Goal: Task Accomplishment & Management: Manage account settings

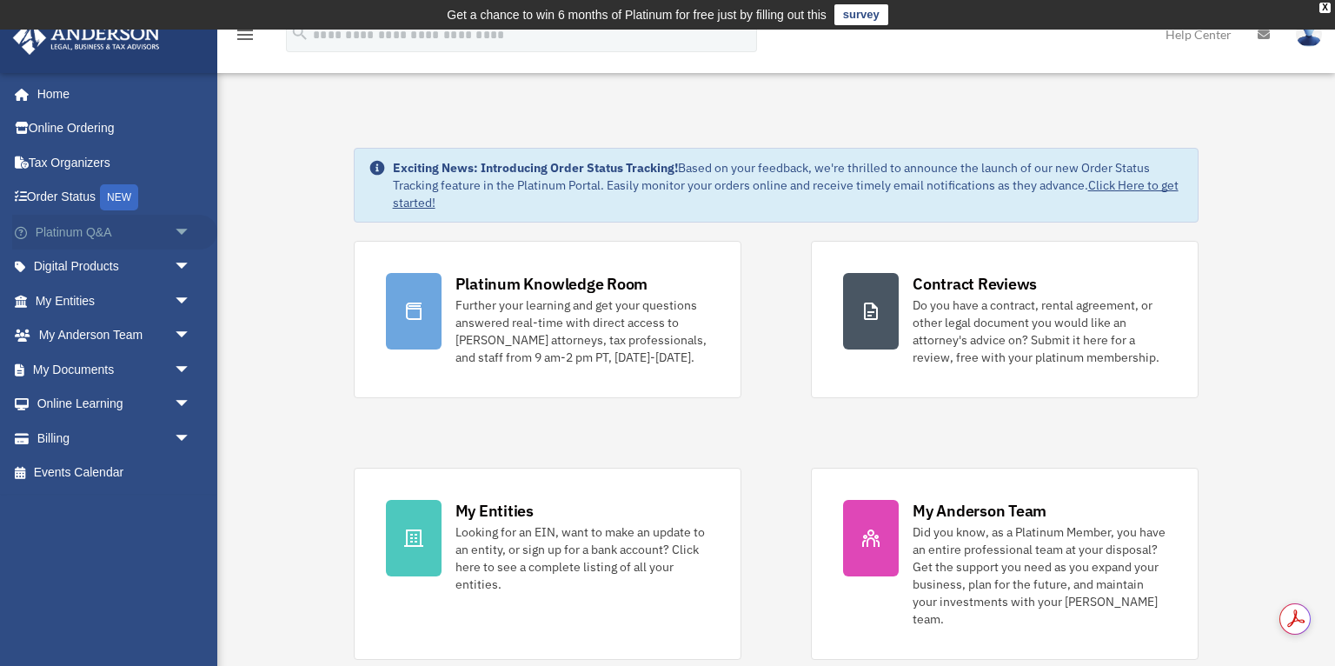
click at [156, 222] on link "Platinum Q&A arrow_drop_down" at bounding box center [114, 232] width 205 height 35
click at [183, 226] on span "arrow_drop_down" at bounding box center [191, 233] width 35 height 36
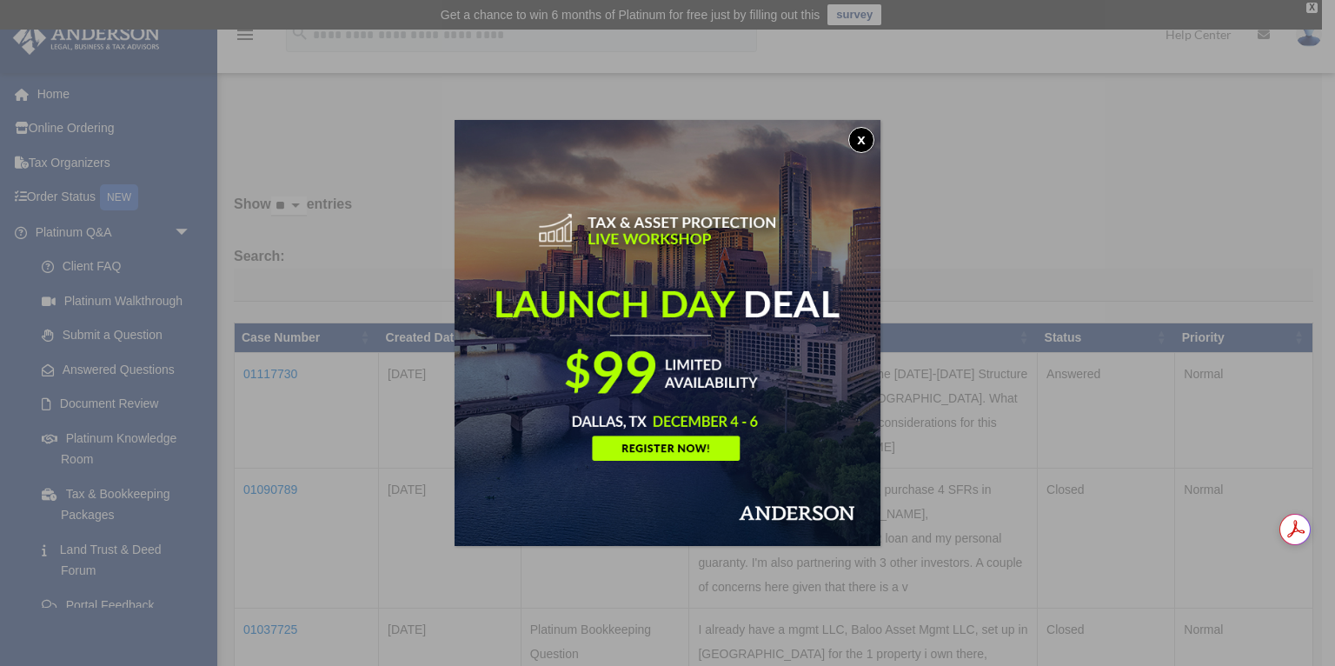
click at [860, 141] on button "x" at bounding box center [861, 140] width 26 height 26
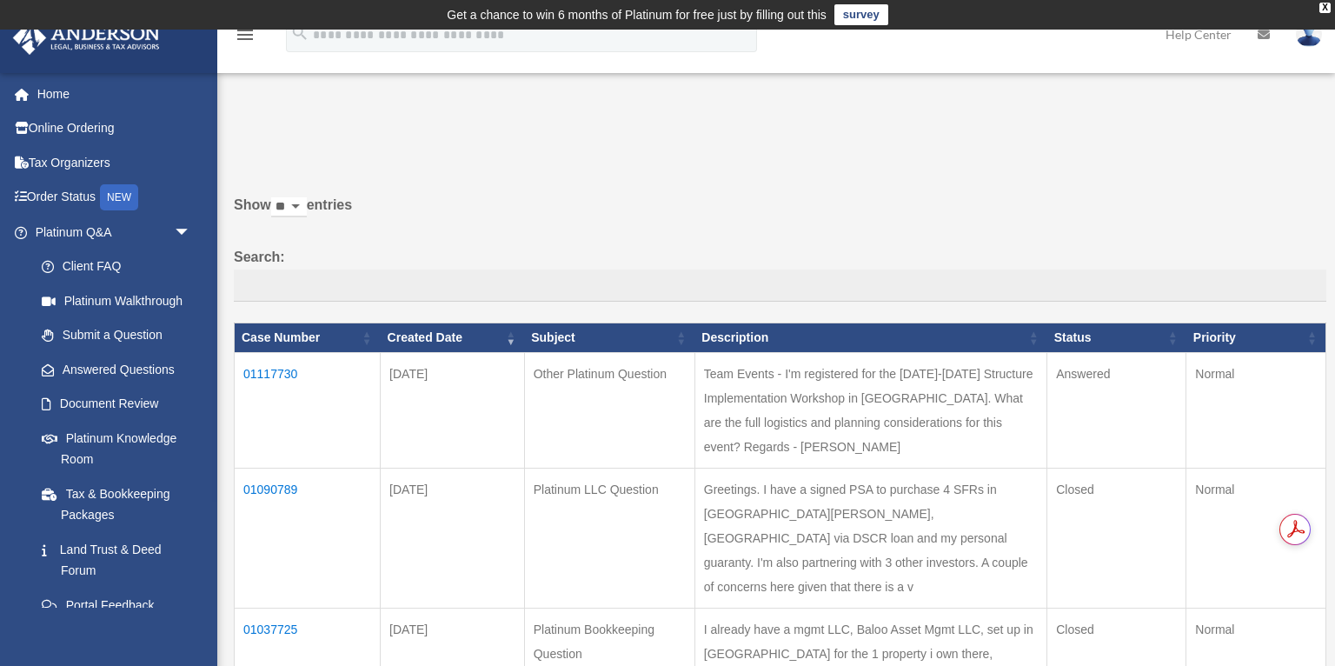
click at [290, 375] on td "01117730" at bounding box center [308, 411] width 146 height 116
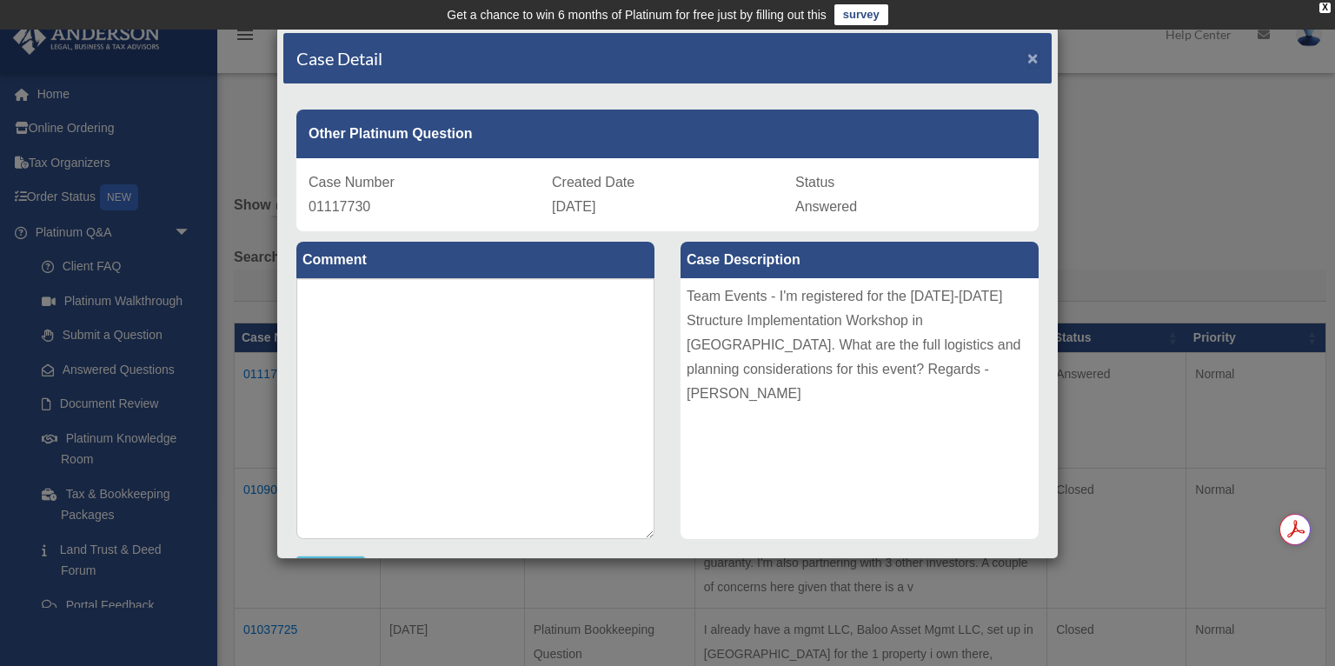
click at [1035, 56] on span "×" at bounding box center [1032, 58] width 11 height 20
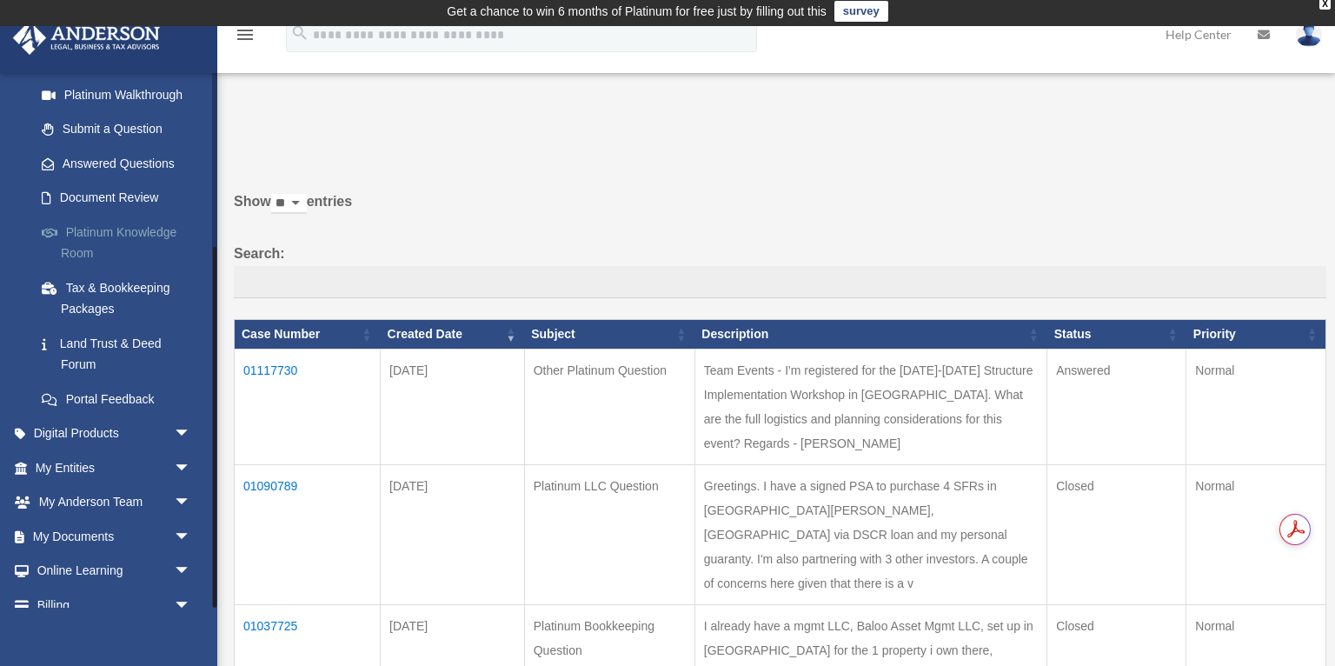
scroll to position [258, 0]
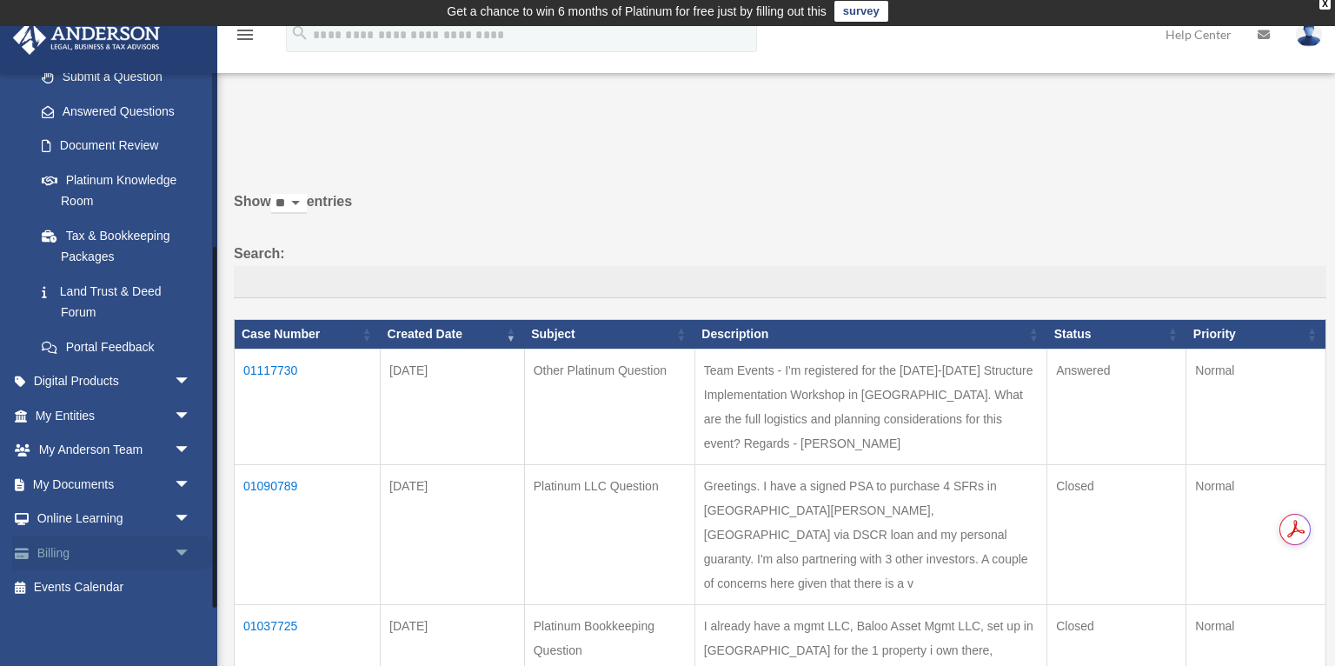
click at [70, 554] on link "Billing arrow_drop_down" at bounding box center [114, 552] width 205 height 35
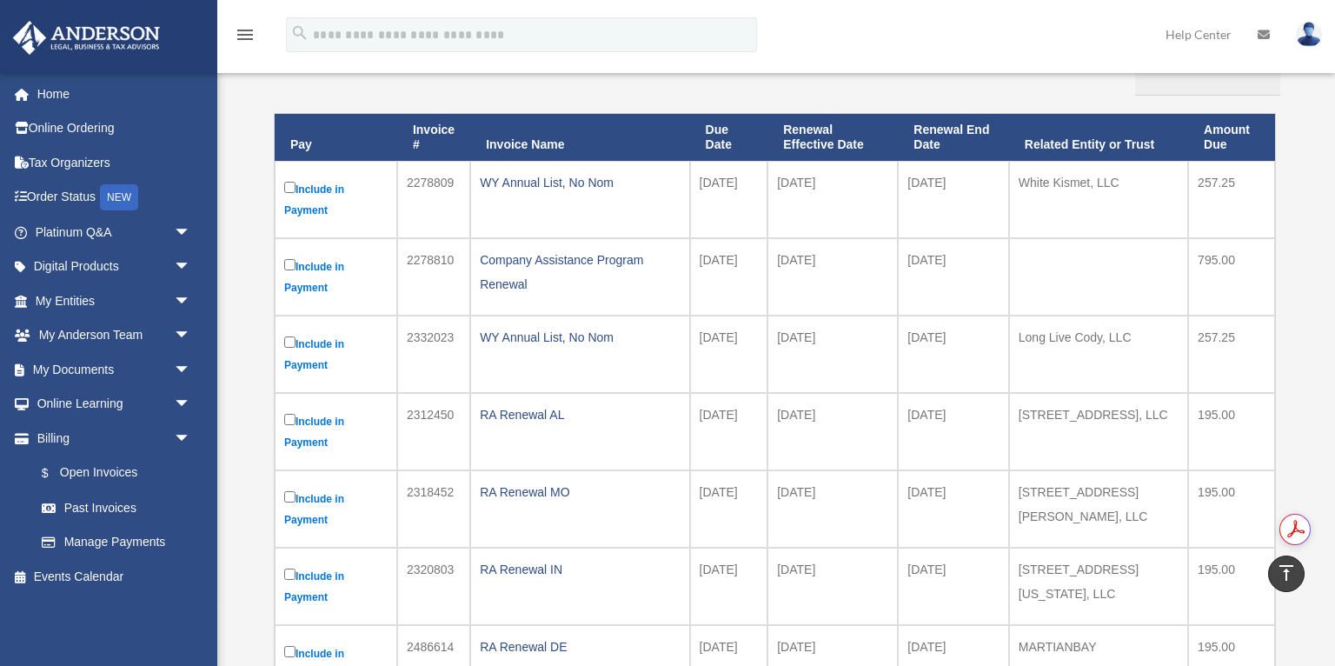
scroll to position [201, 0]
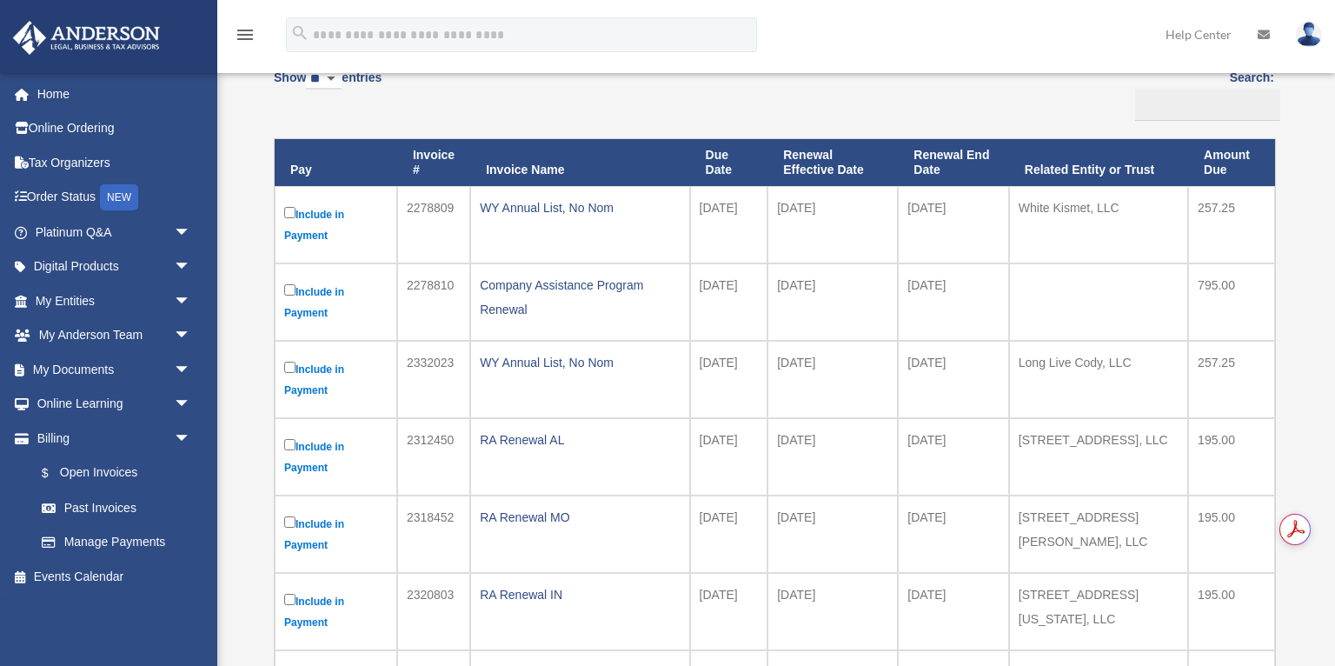
click at [722, 157] on th "Due Date" at bounding box center [729, 162] width 78 height 47
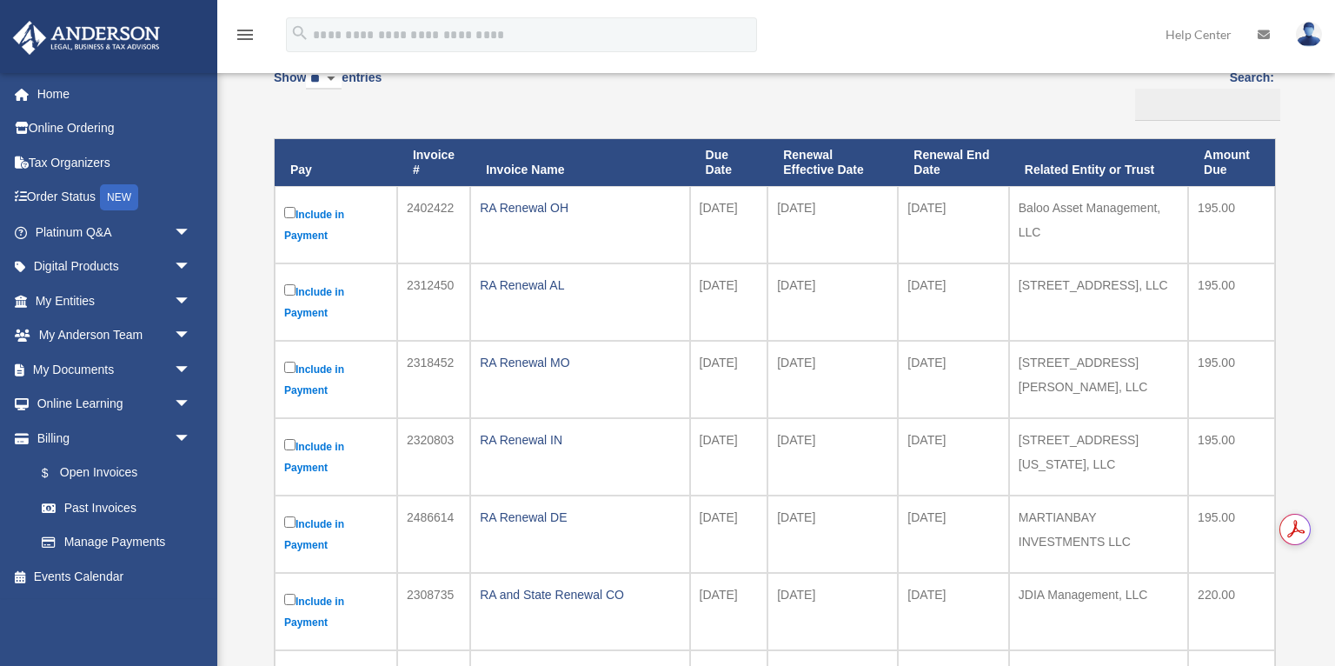
click at [722, 157] on th "Due Date" at bounding box center [729, 162] width 78 height 47
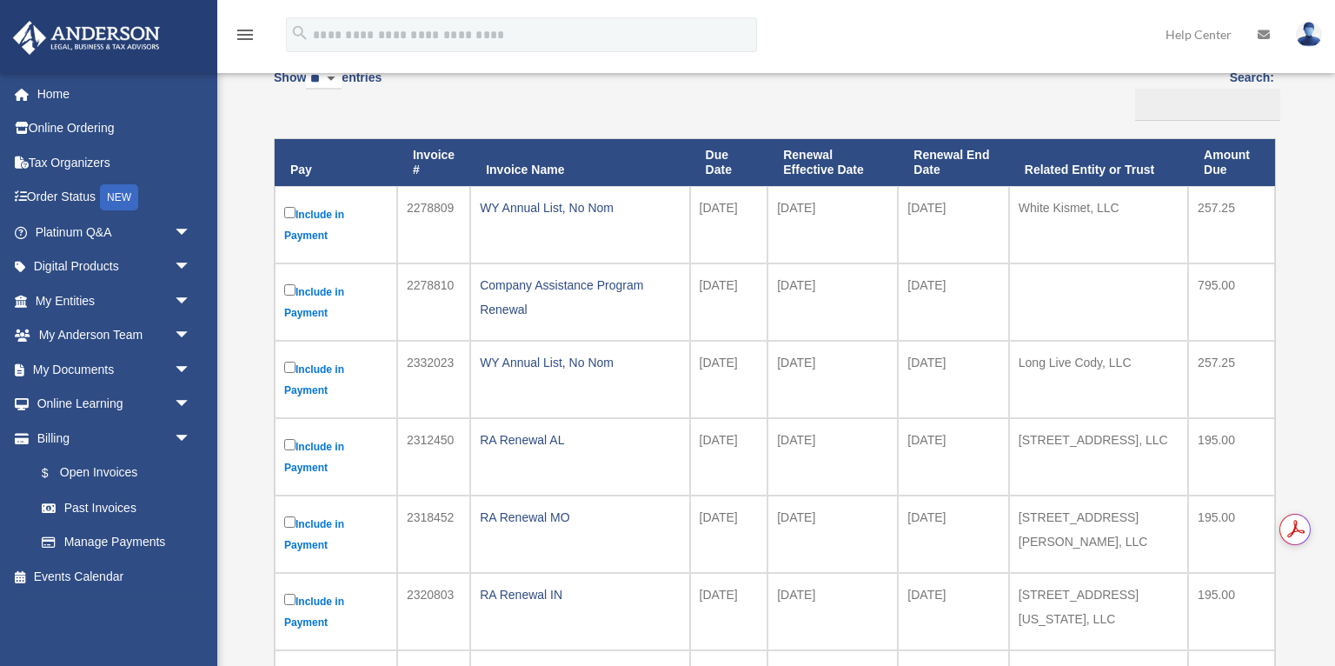
click at [723, 156] on th "Due Date" at bounding box center [729, 162] width 78 height 47
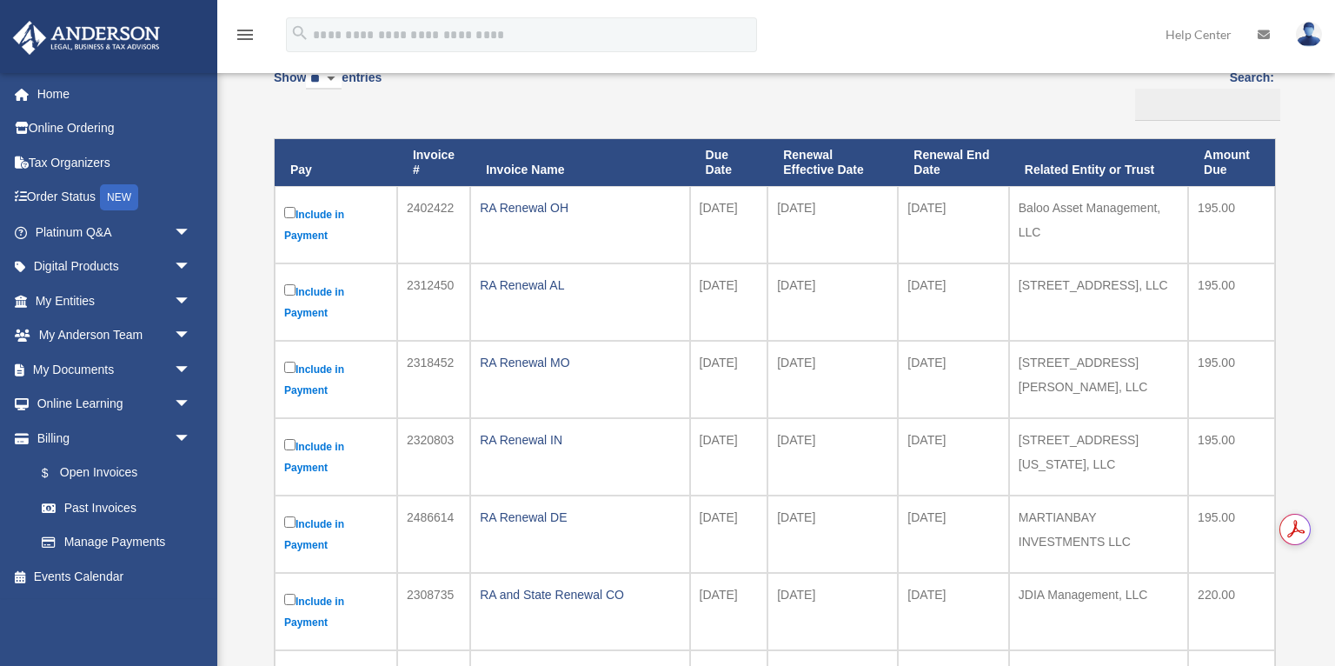
click at [723, 156] on th "Due Date" at bounding box center [729, 162] width 78 height 47
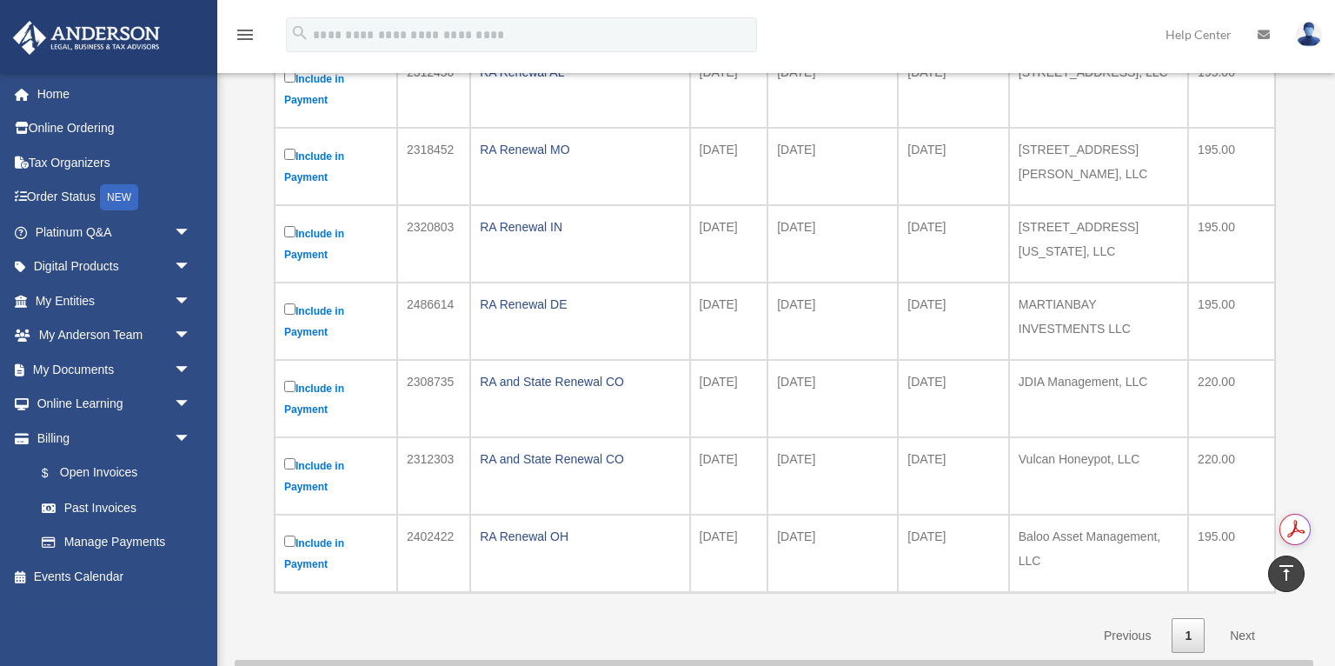
scroll to position [594, 0]
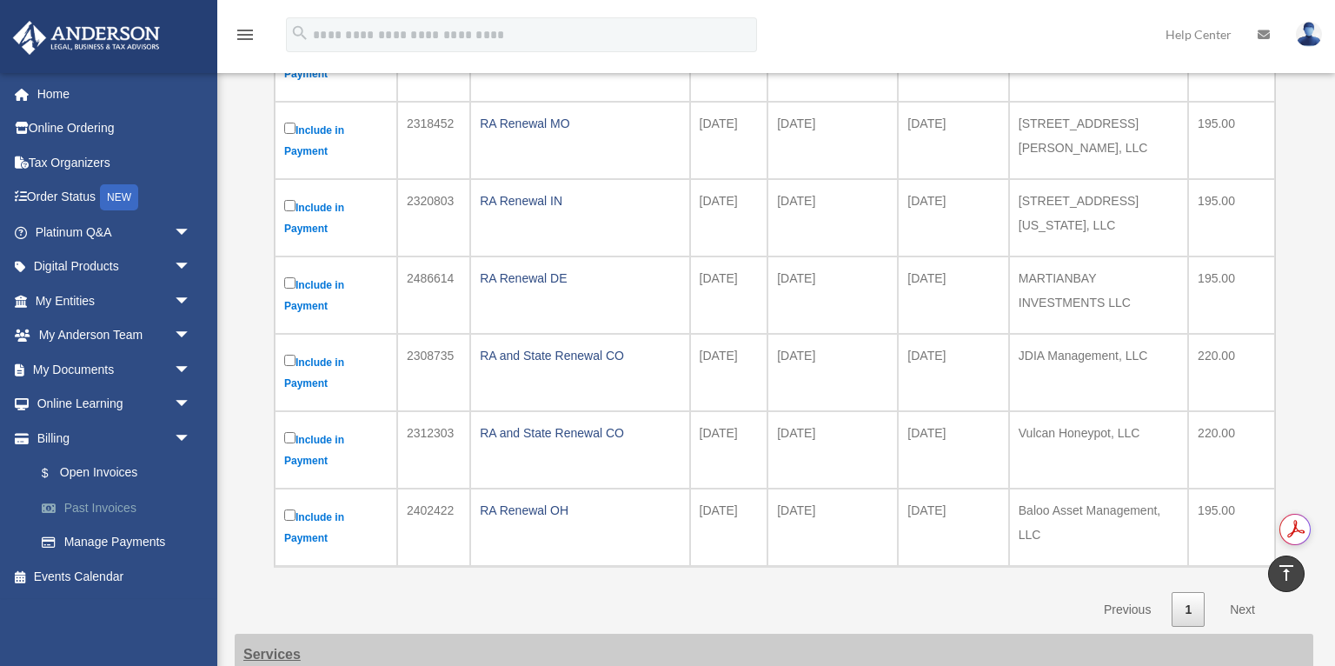
click at [96, 507] on link "Past Invoices" at bounding box center [120, 507] width 193 height 35
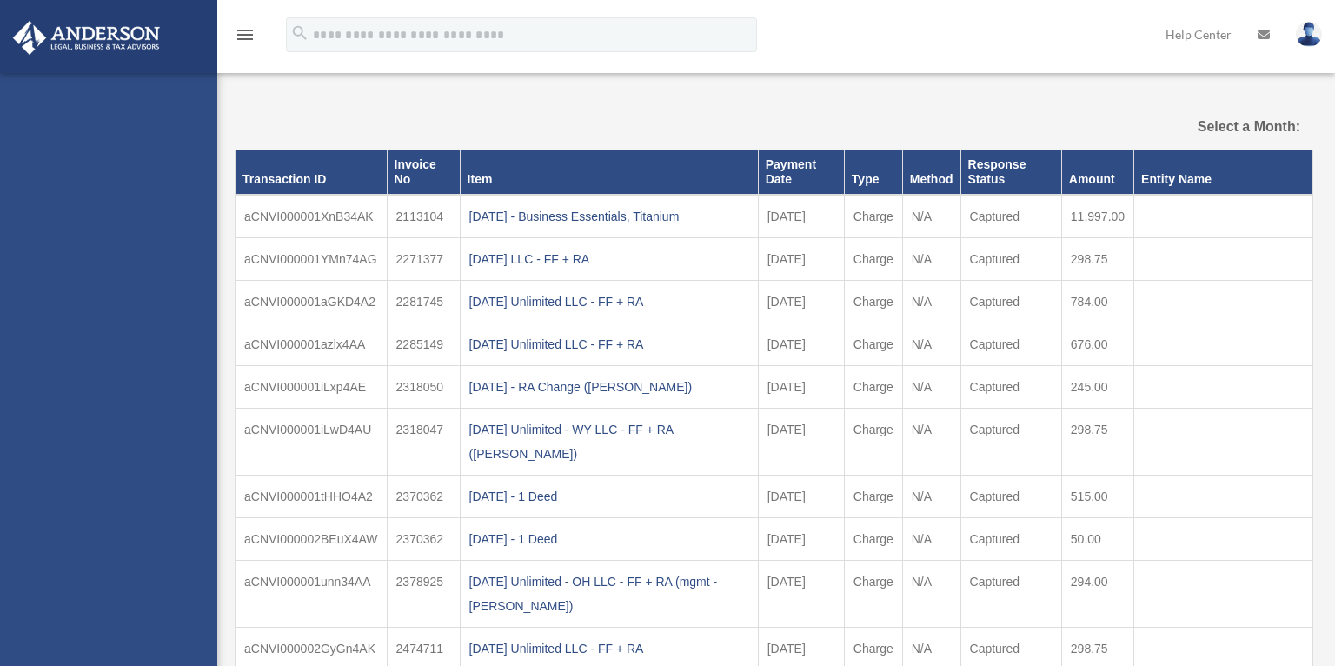
select select
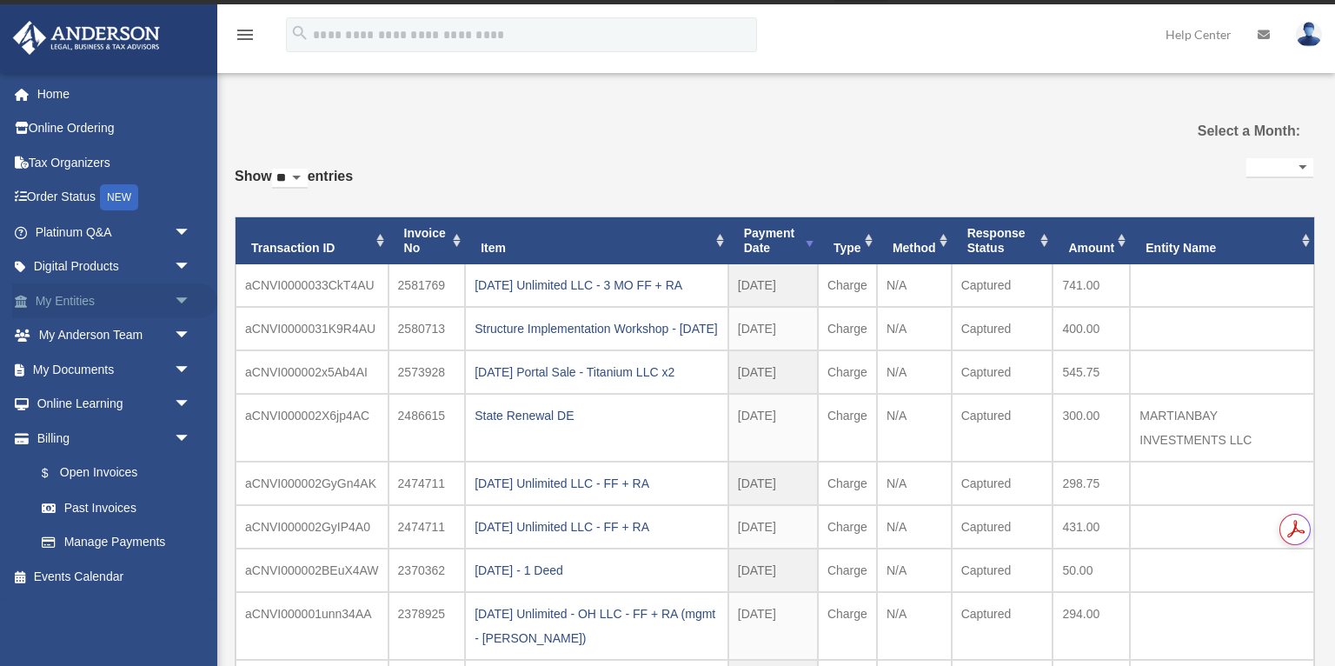
click at [71, 296] on link "My Entities arrow_drop_down" at bounding box center [114, 300] width 205 height 35
click at [79, 269] on link "Digital Products arrow_drop_down" at bounding box center [114, 266] width 205 height 35
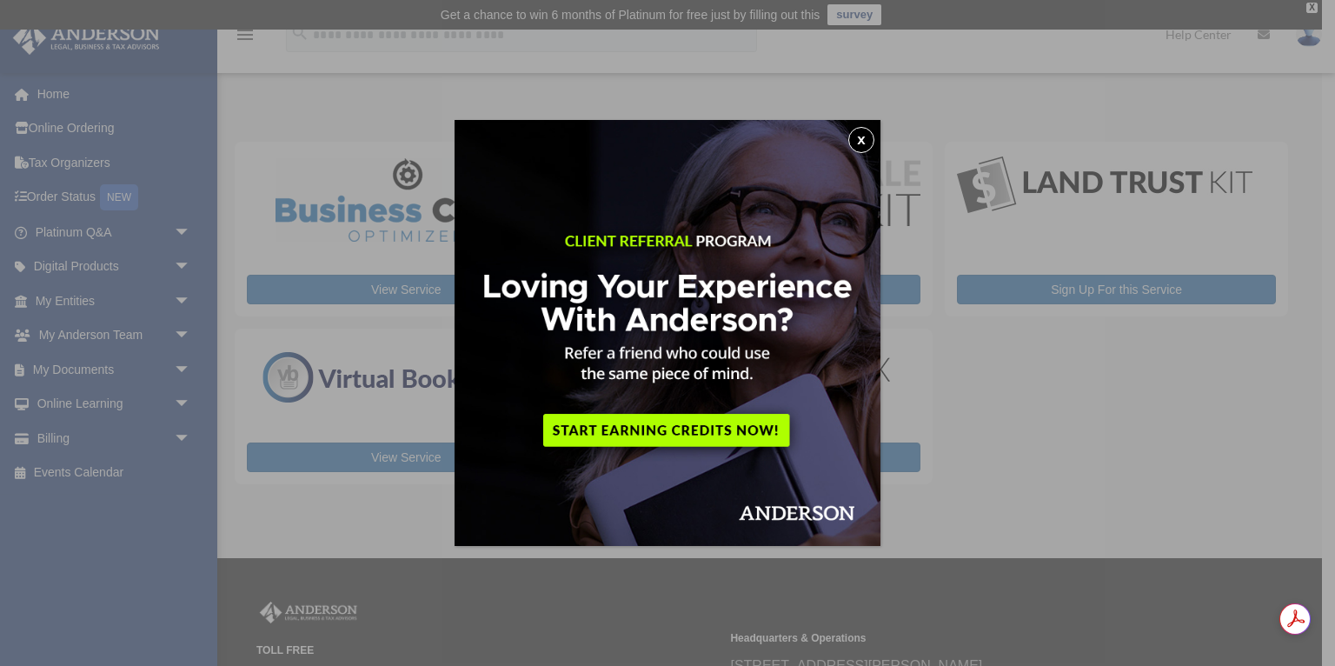
click at [864, 138] on button "x" at bounding box center [861, 140] width 26 height 26
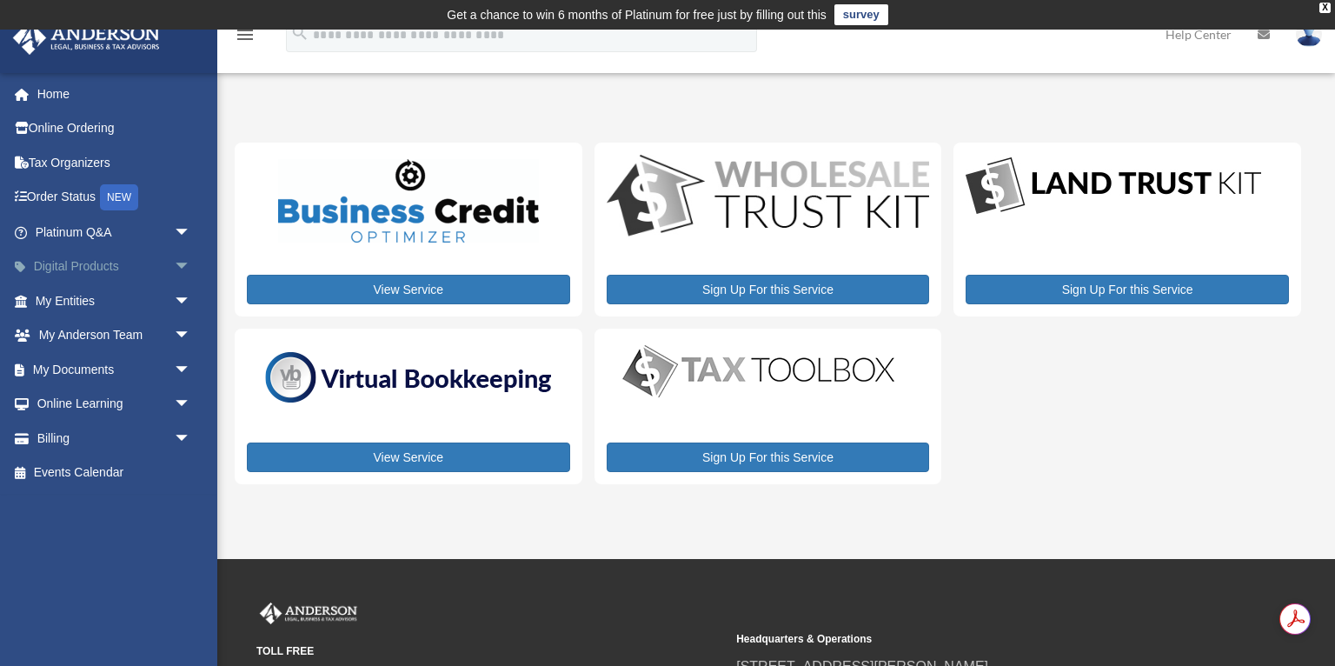
click at [184, 262] on span "arrow_drop_down" at bounding box center [191, 267] width 35 height 36
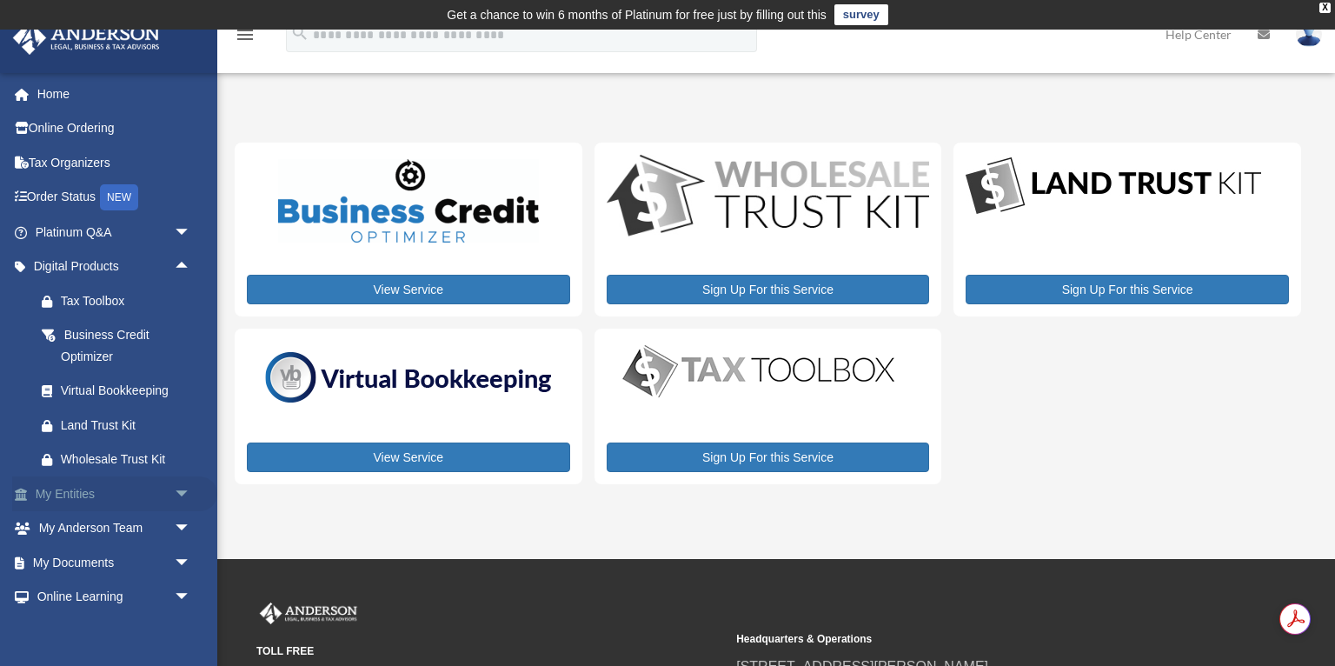
click at [178, 487] on span "arrow_drop_down" at bounding box center [191, 494] width 35 height 36
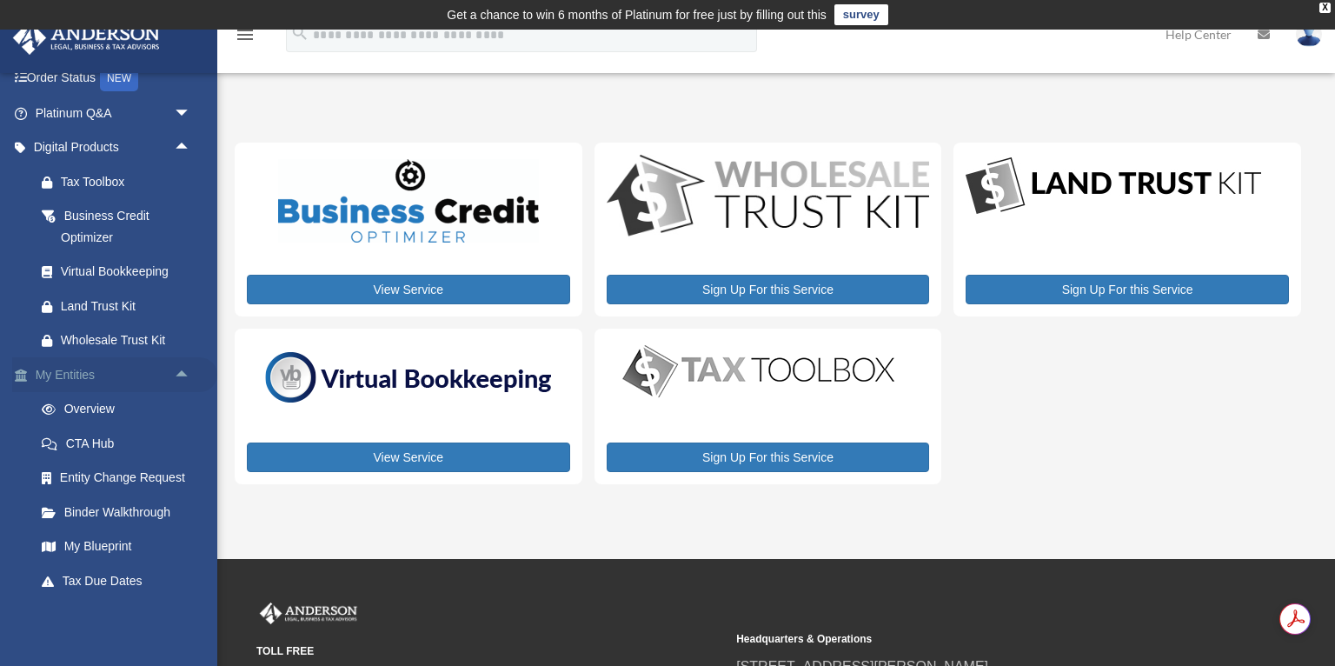
scroll to position [131, 0]
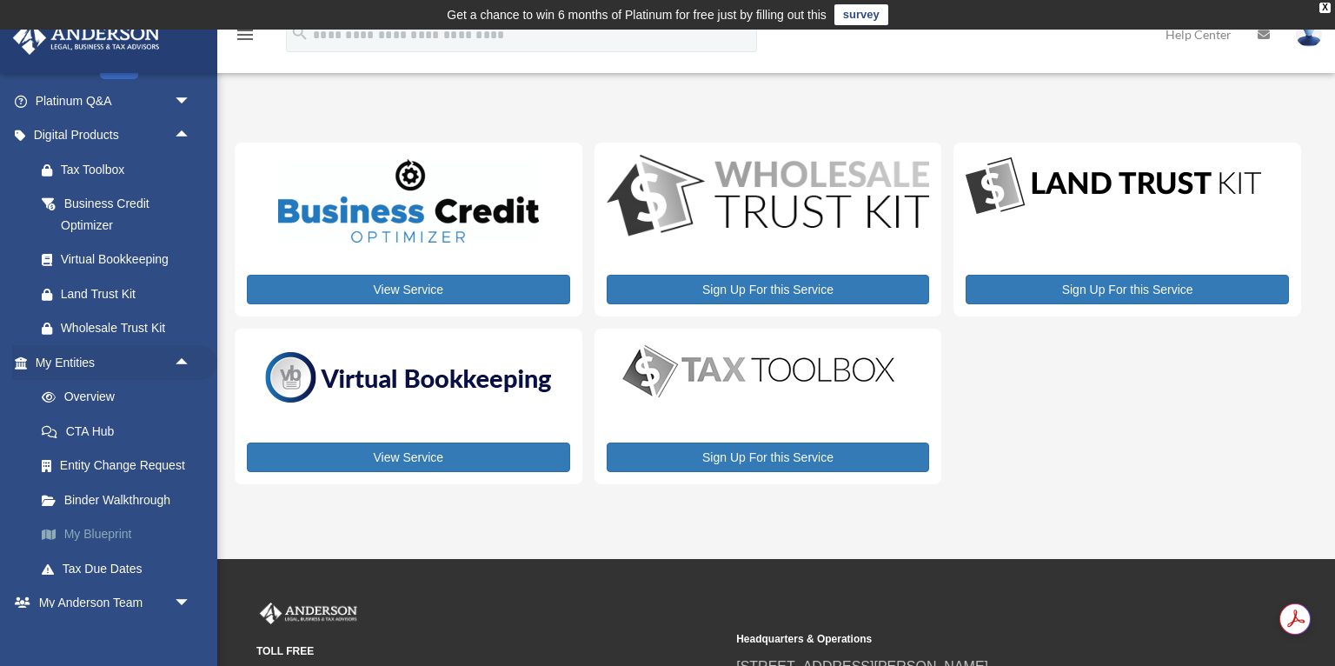
click at [100, 534] on link "My Blueprint" at bounding box center [120, 534] width 193 height 35
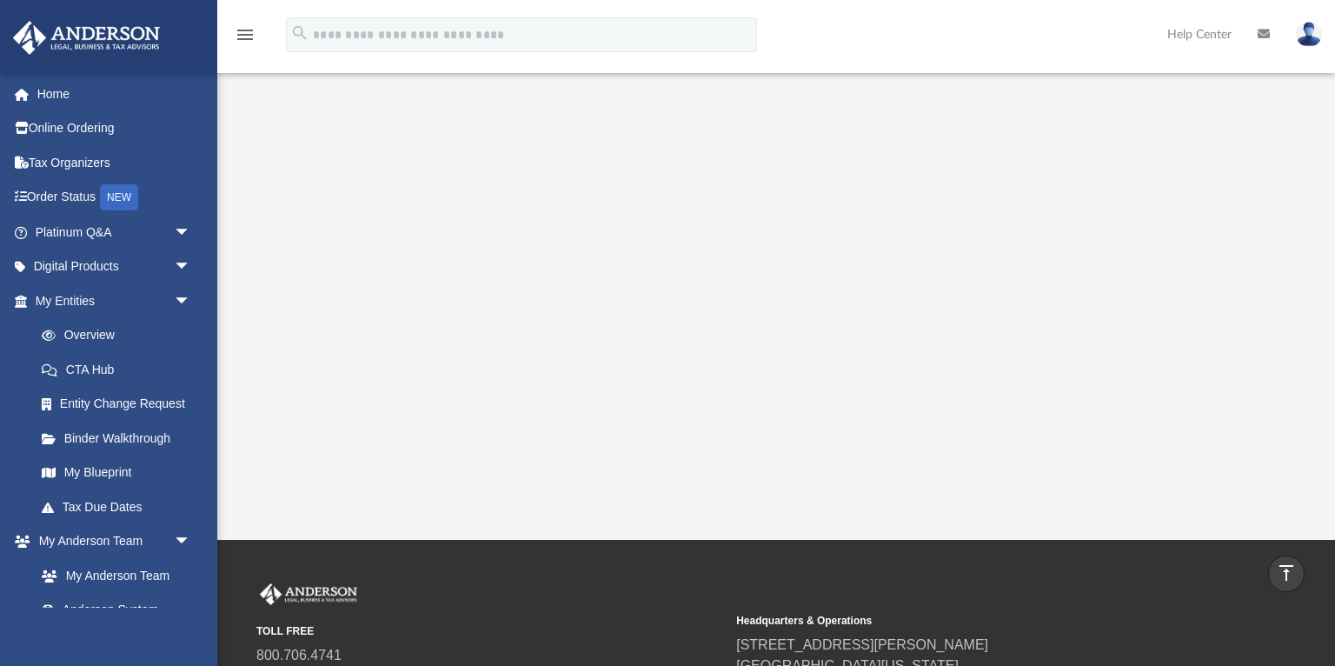
scroll to position [334, 0]
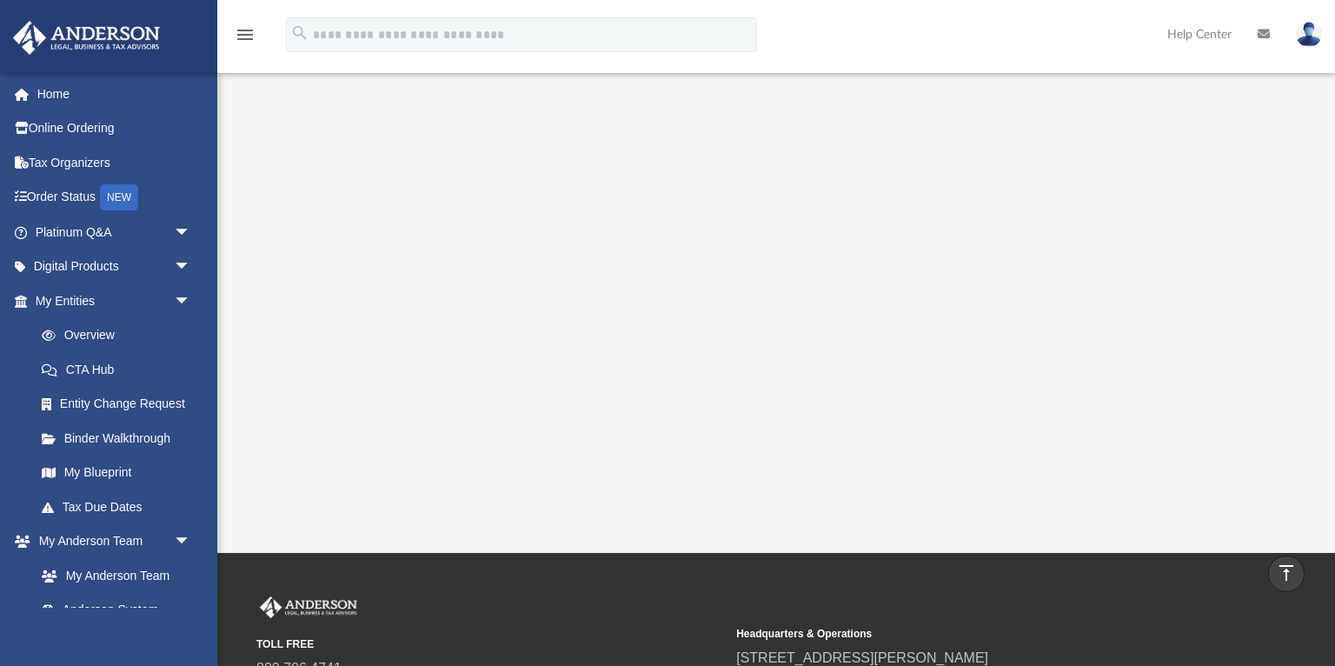
click at [1292, 271] on div at bounding box center [776, 151] width 1118 height 695
